Goal: Information Seeking & Learning: Learn about a topic

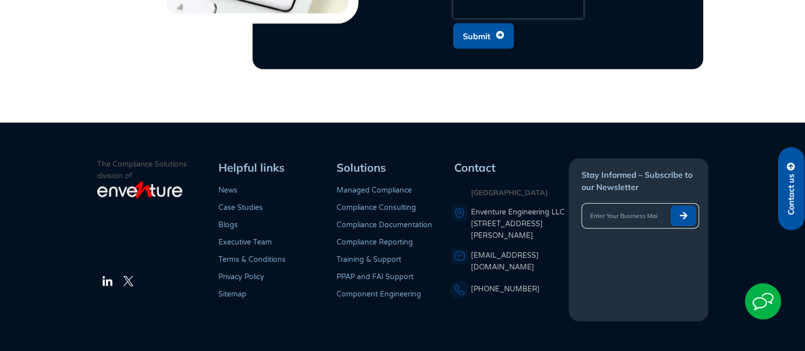
scroll to position [2971, 0]
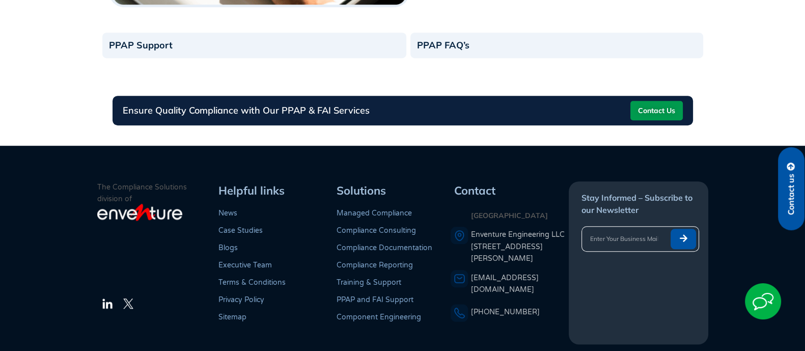
scroll to position [796, 0]
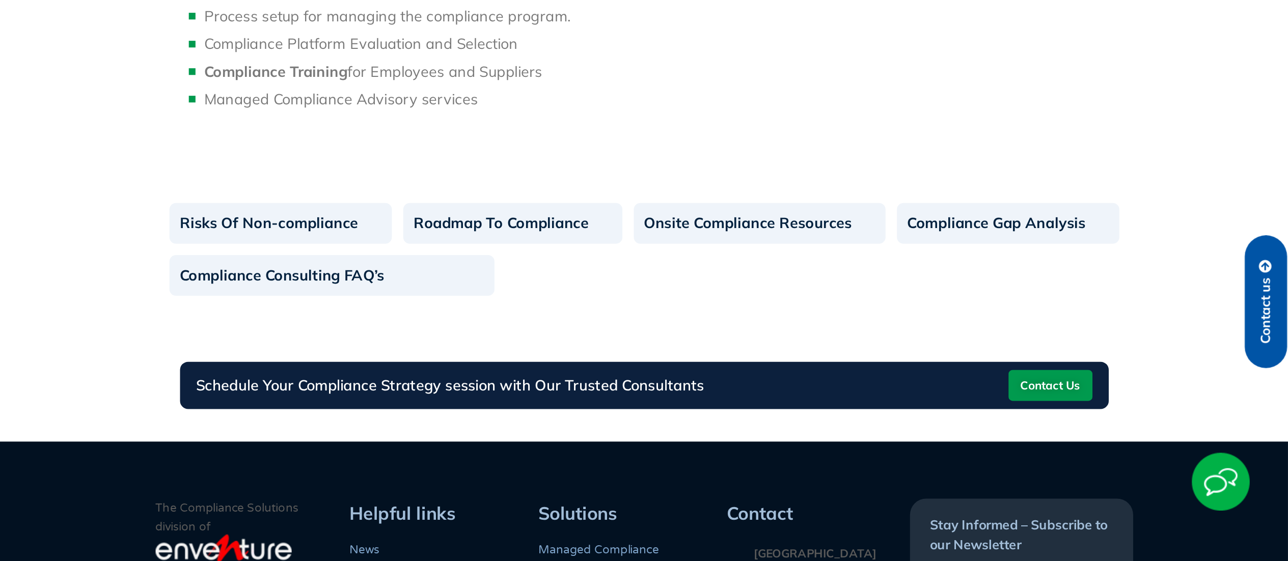
scroll to position [677, 0]
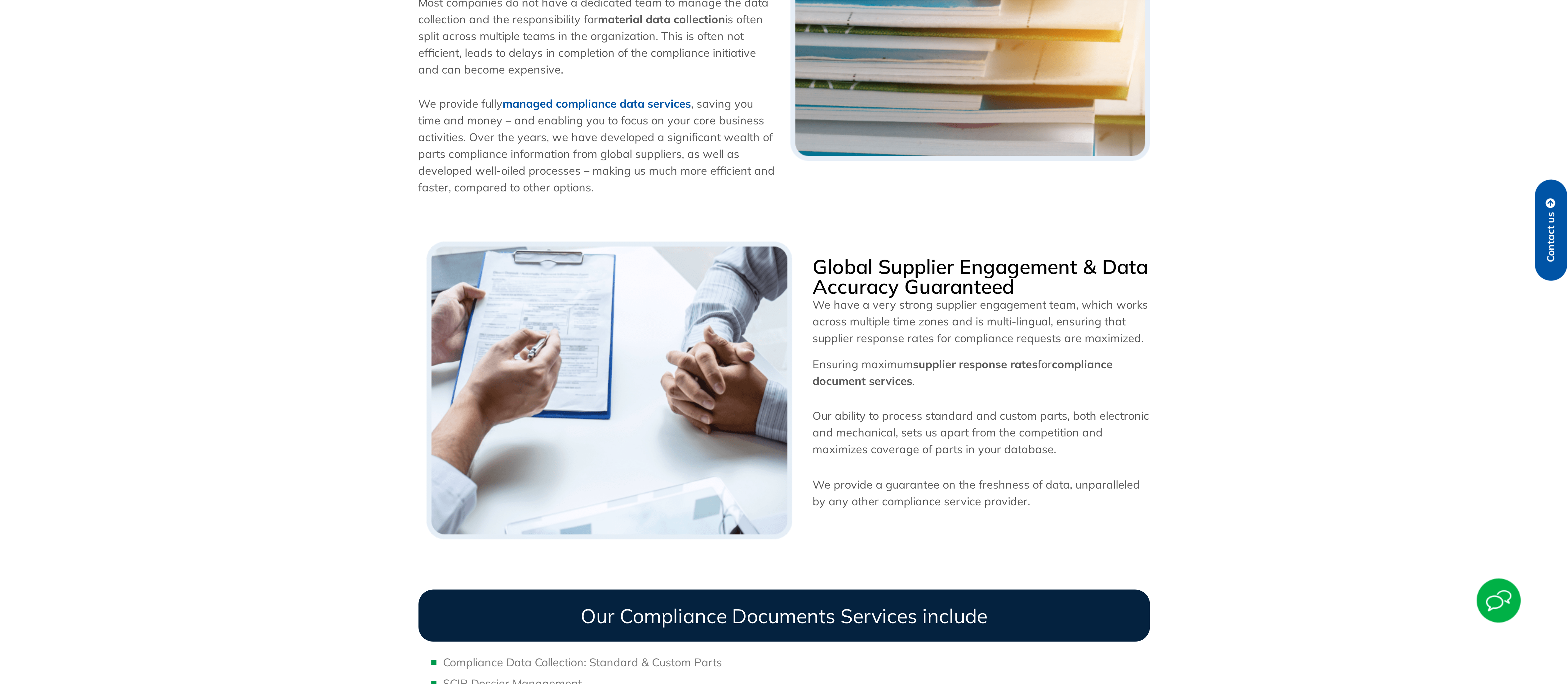
scroll to position [245, 0]
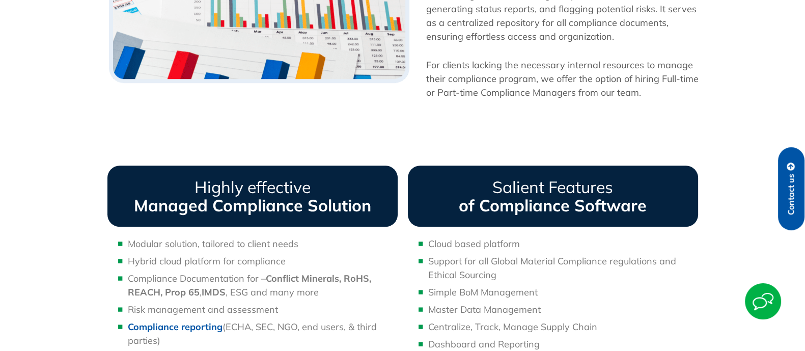
scroll to position [765, 0]
